Goal: Check status: Check status

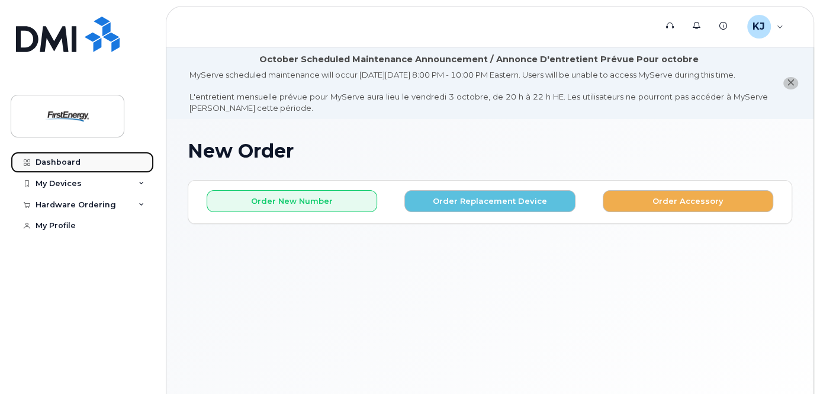
click at [76, 160] on div "Dashboard" at bounding box center [58, 161] width 45 height 9
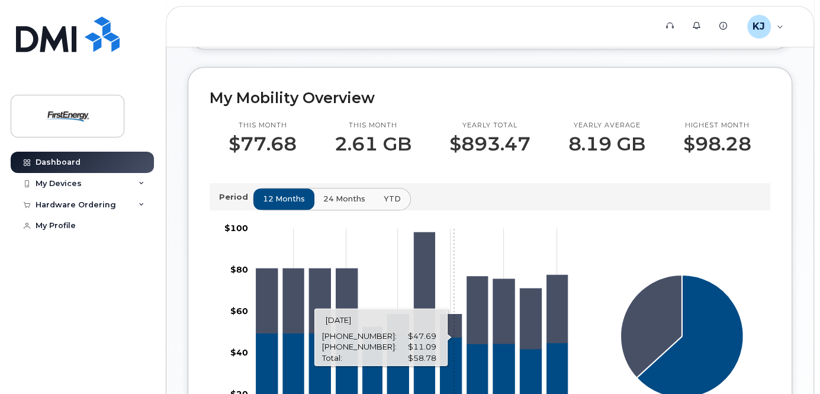
scroll to position [333, 0]
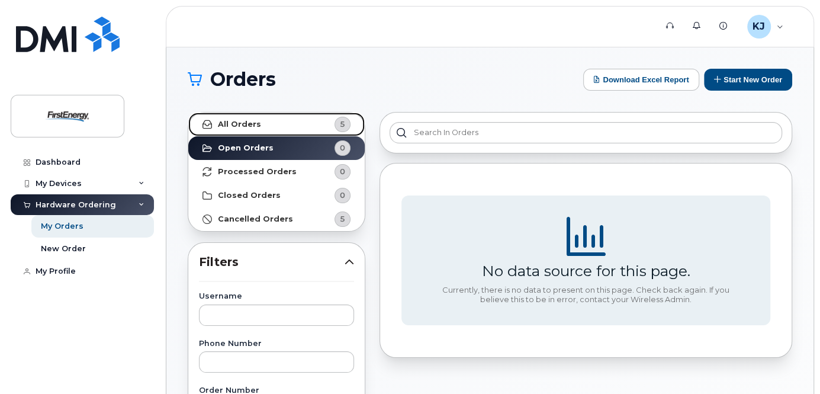
click at [248, 118] on link "All Orders 5" at bounding box center [276, 124] width 176 height 24
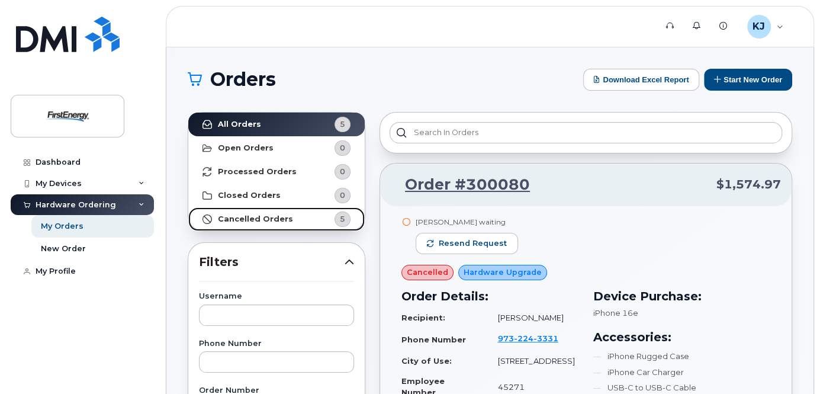
click at [272, 220] on strong "Cancelled Orders" at bounding box center [255, 218] width 75 height 9
